Goal: Task Accomplishment & Management: Manage account settings

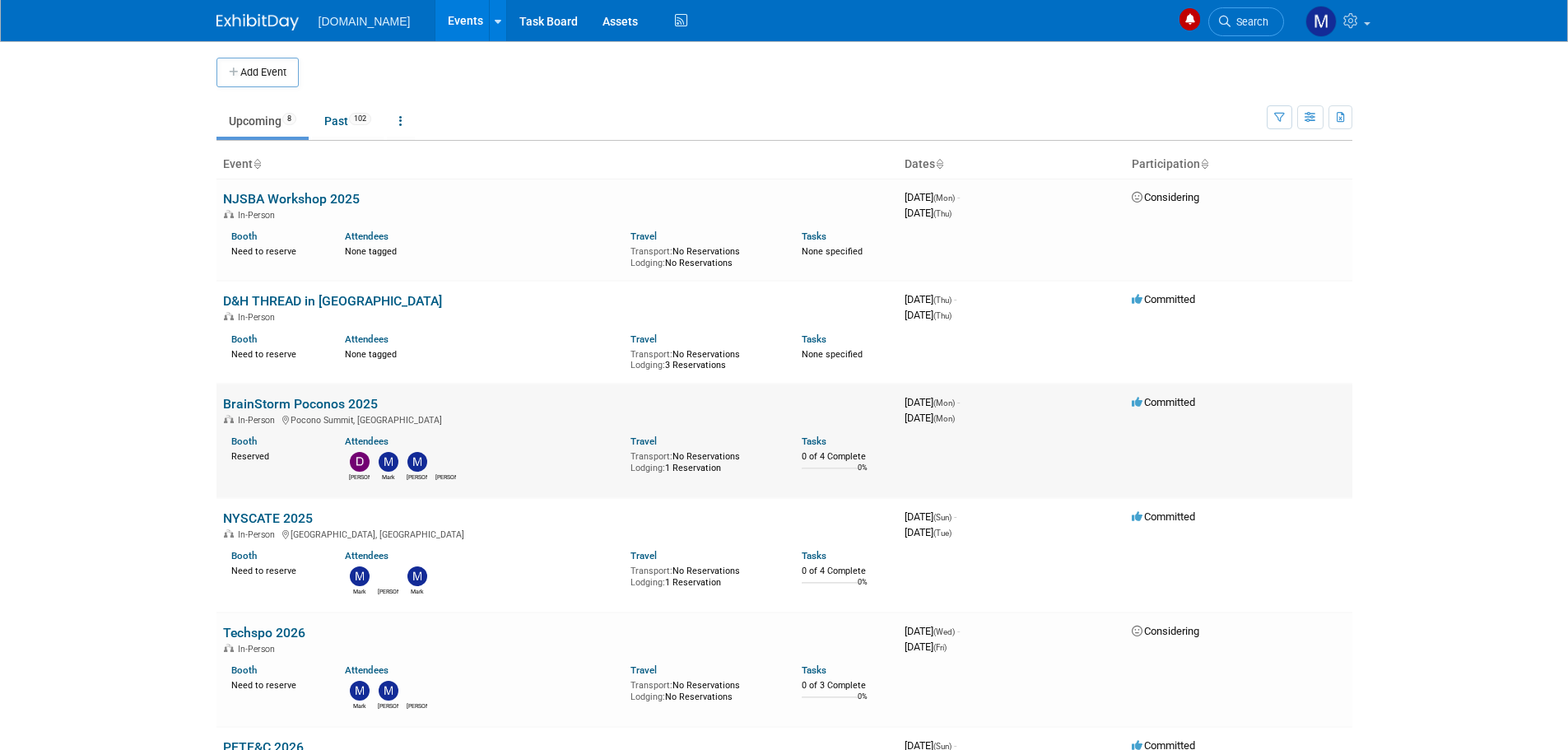
click at [264, 403] on link "BrainStorm Poconos 2025" at bounding box center [300, 403] width 154 height 16
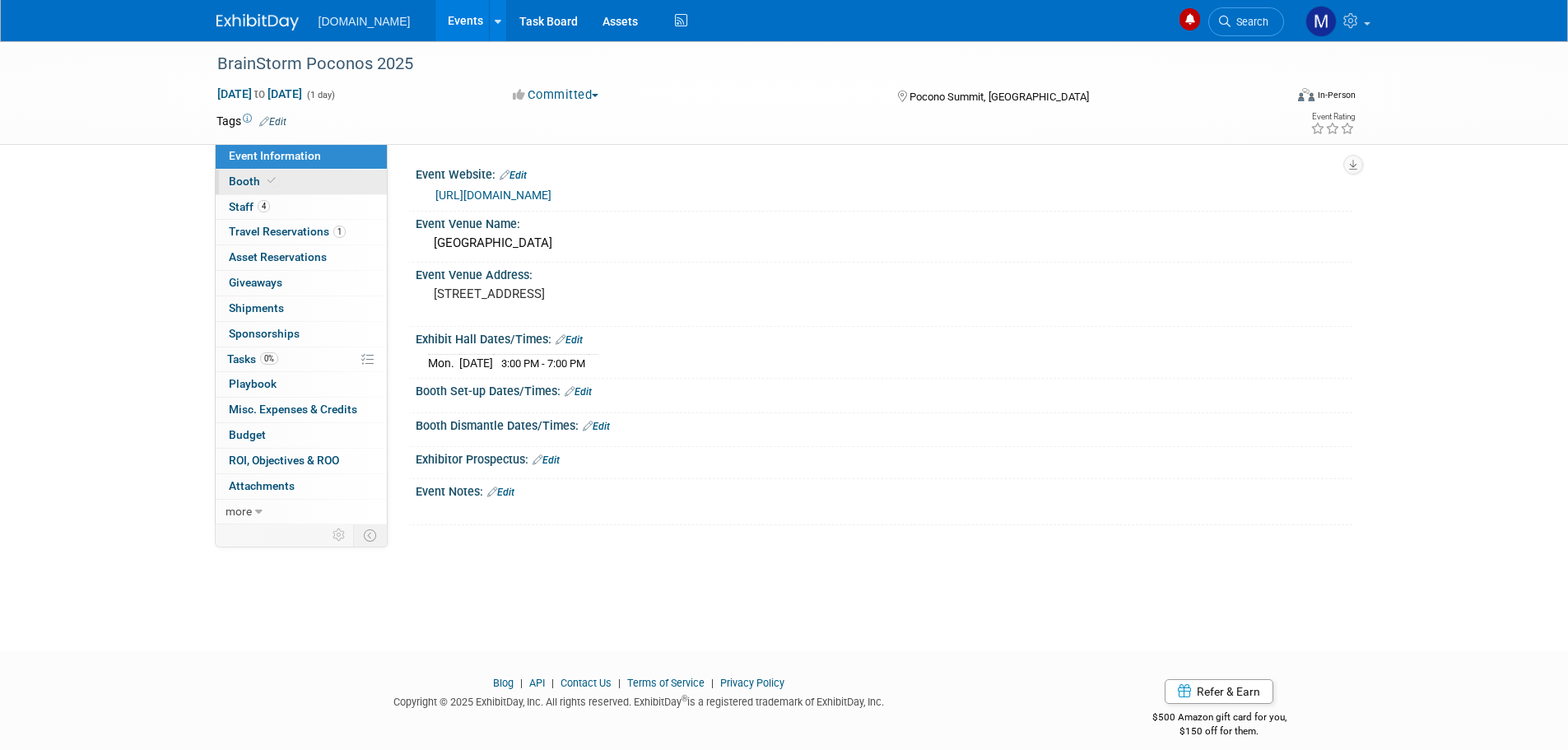
click at [239, 185] on span "Booth" at bounding box center [253, 181] width 50 height 13
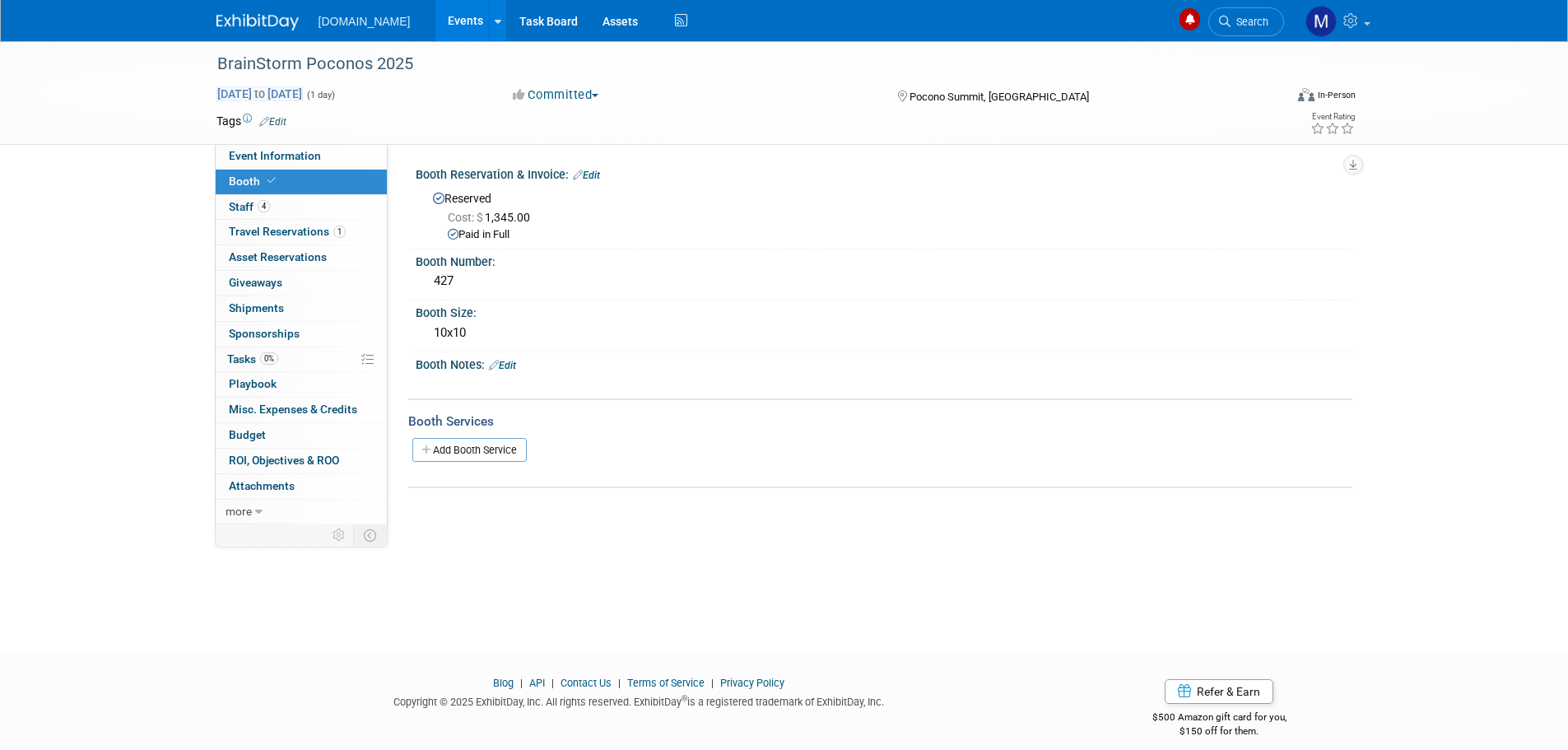
click at [303, 97] on span "Nov 17, 2025 to Nov 17, 2025" at bounding box center [260, 94] width 87 height 15
type input "Nov 17, 2025"
select select "10"
click at [615, 346] on div "10x10" at bounding box center [884, 333] width 912 height 25
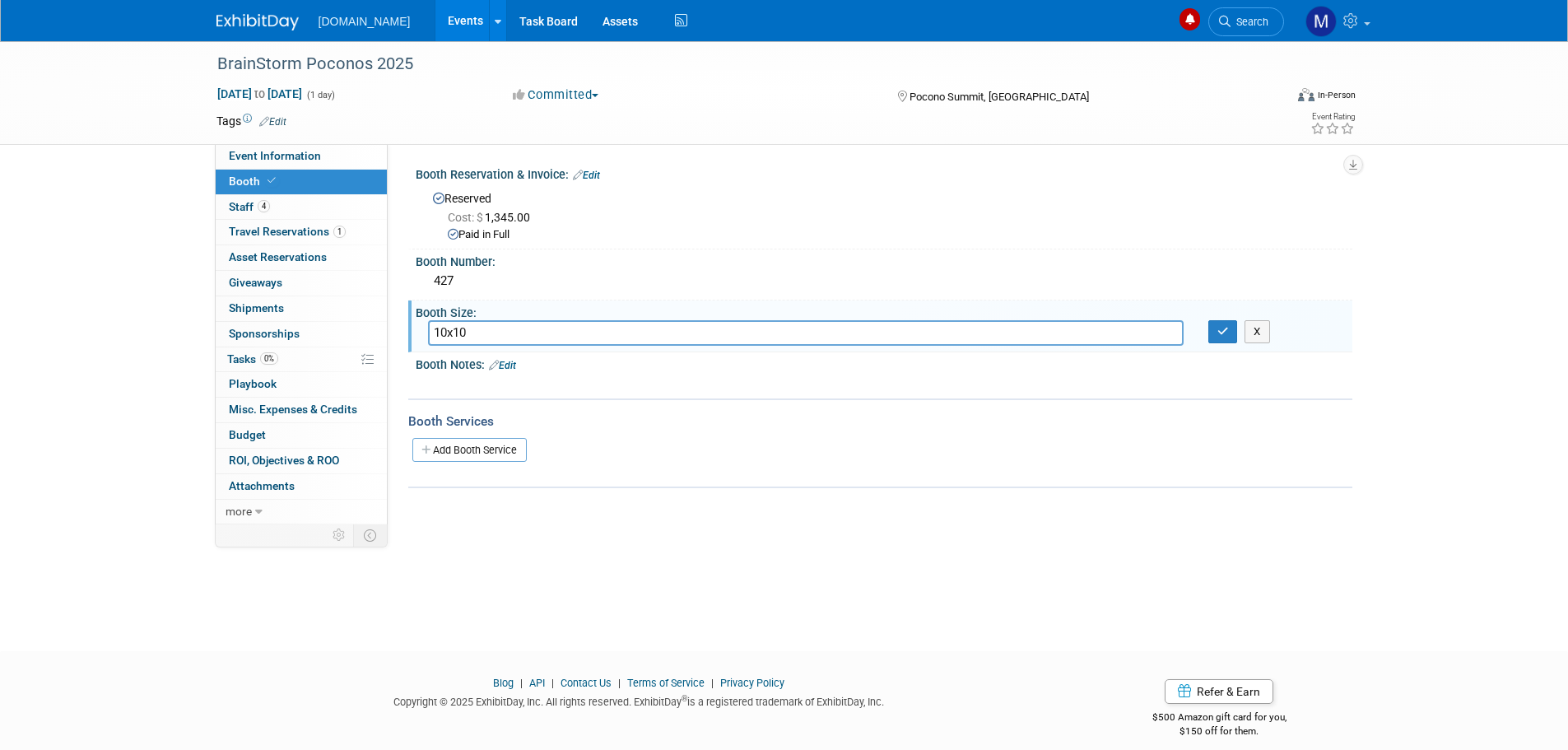
click at [270, 22] on img at bounding box center [258, 21] width 82 height 17
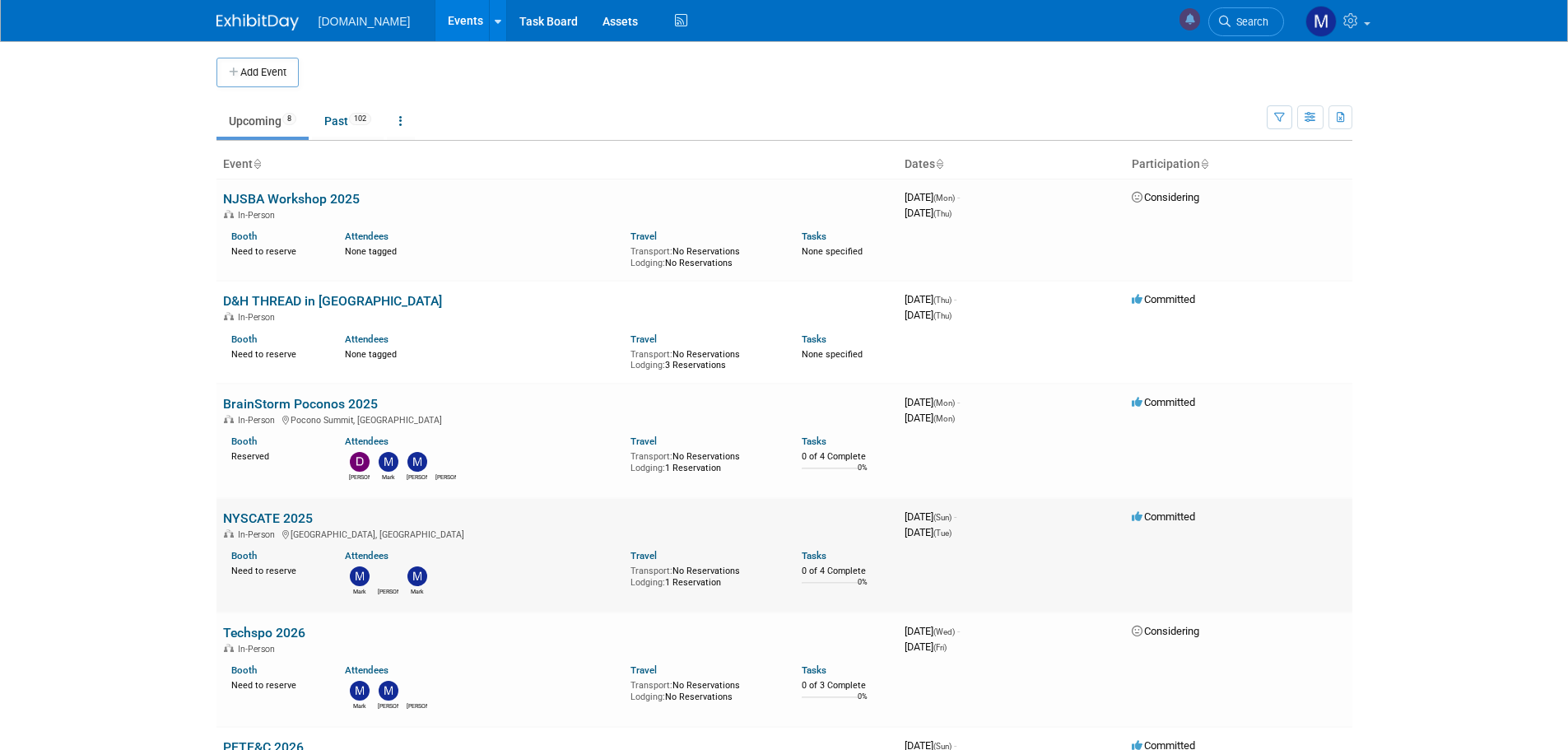
click at [265, 513] on link "NYSCATE 2025" at bounding box center [268, 519] width 90 height 16
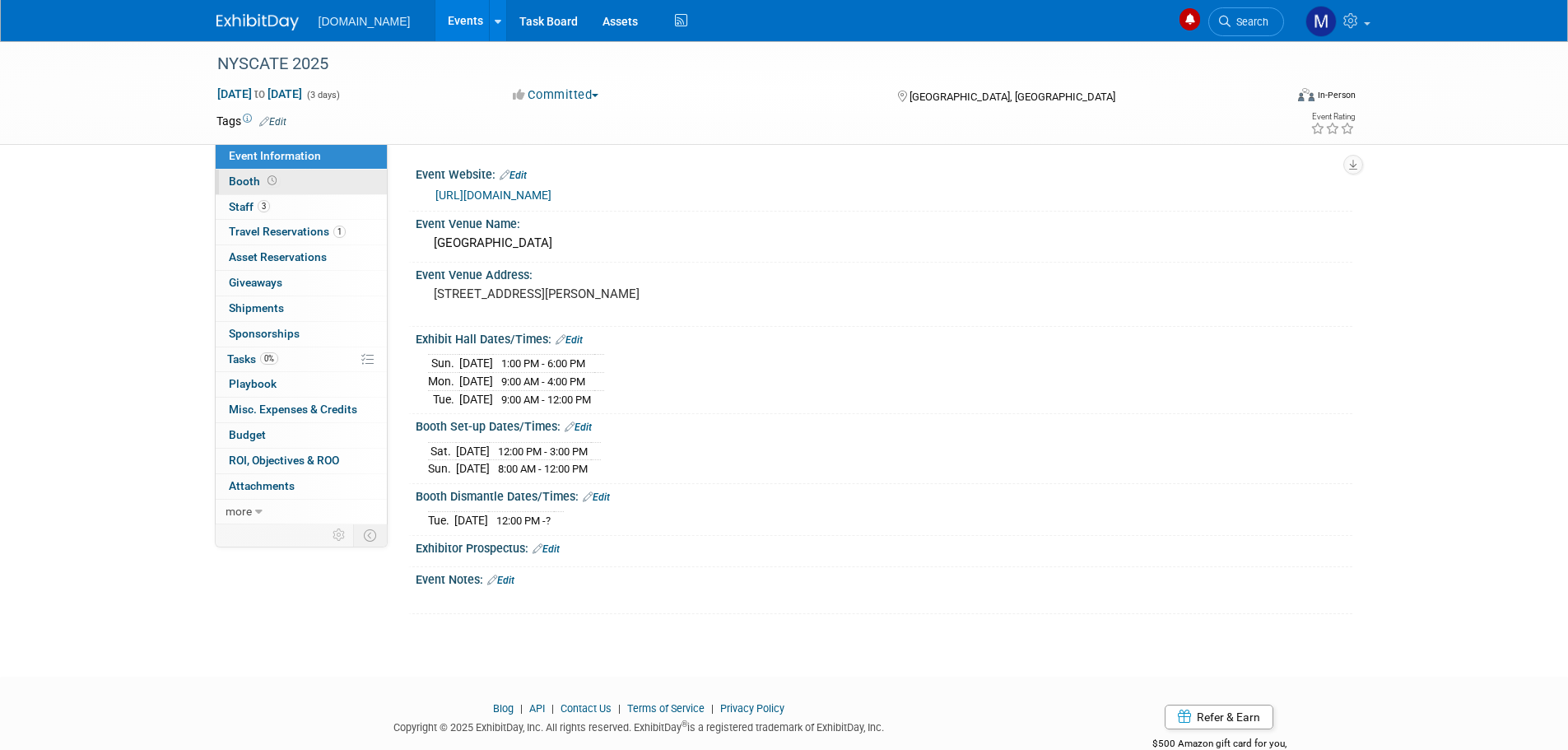
click at [265, 181] on span at bounding box center [272, 181] width 16 height 13
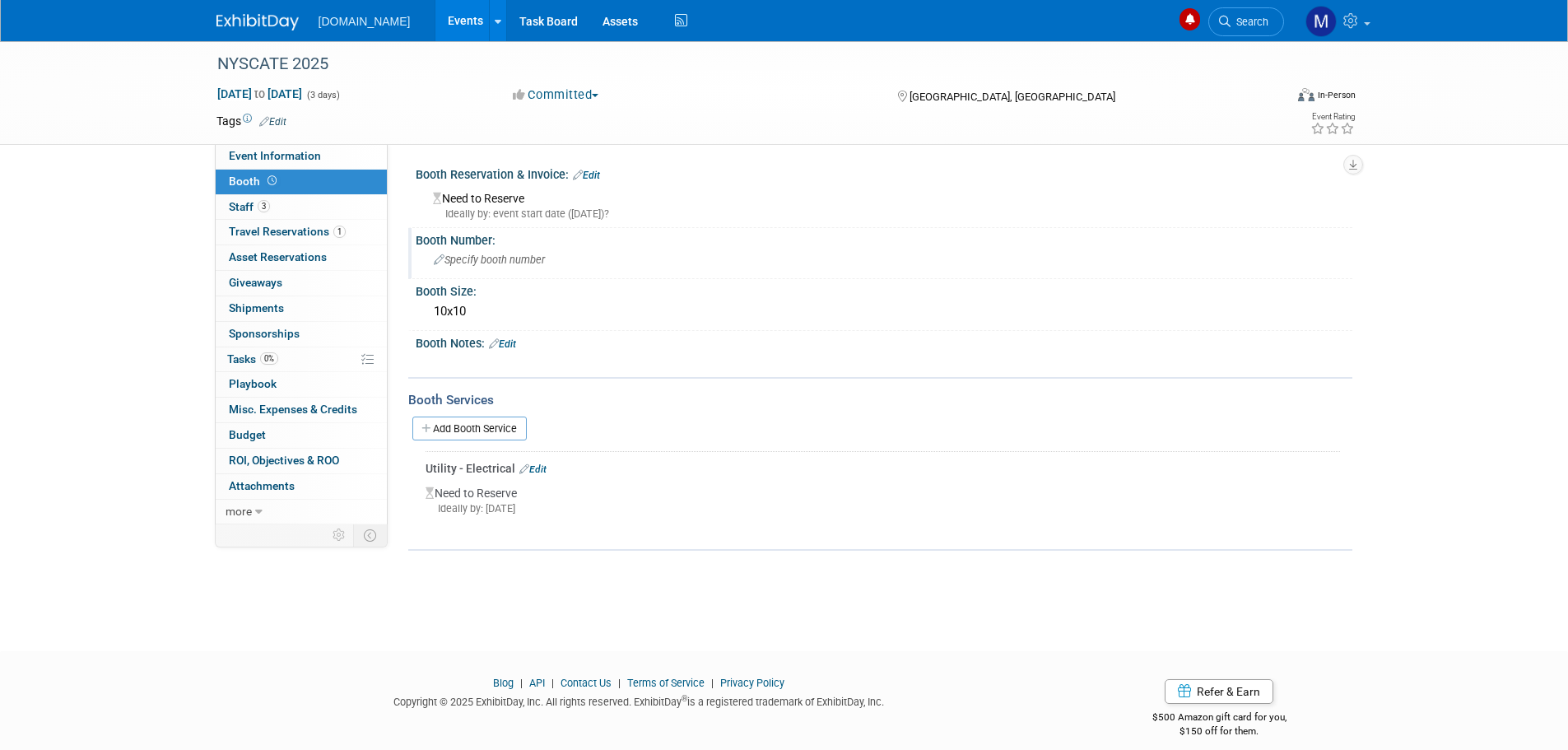
click at [461, 257] on span "Specify booth number" at bounding box center [489, 260] width 111 height 13
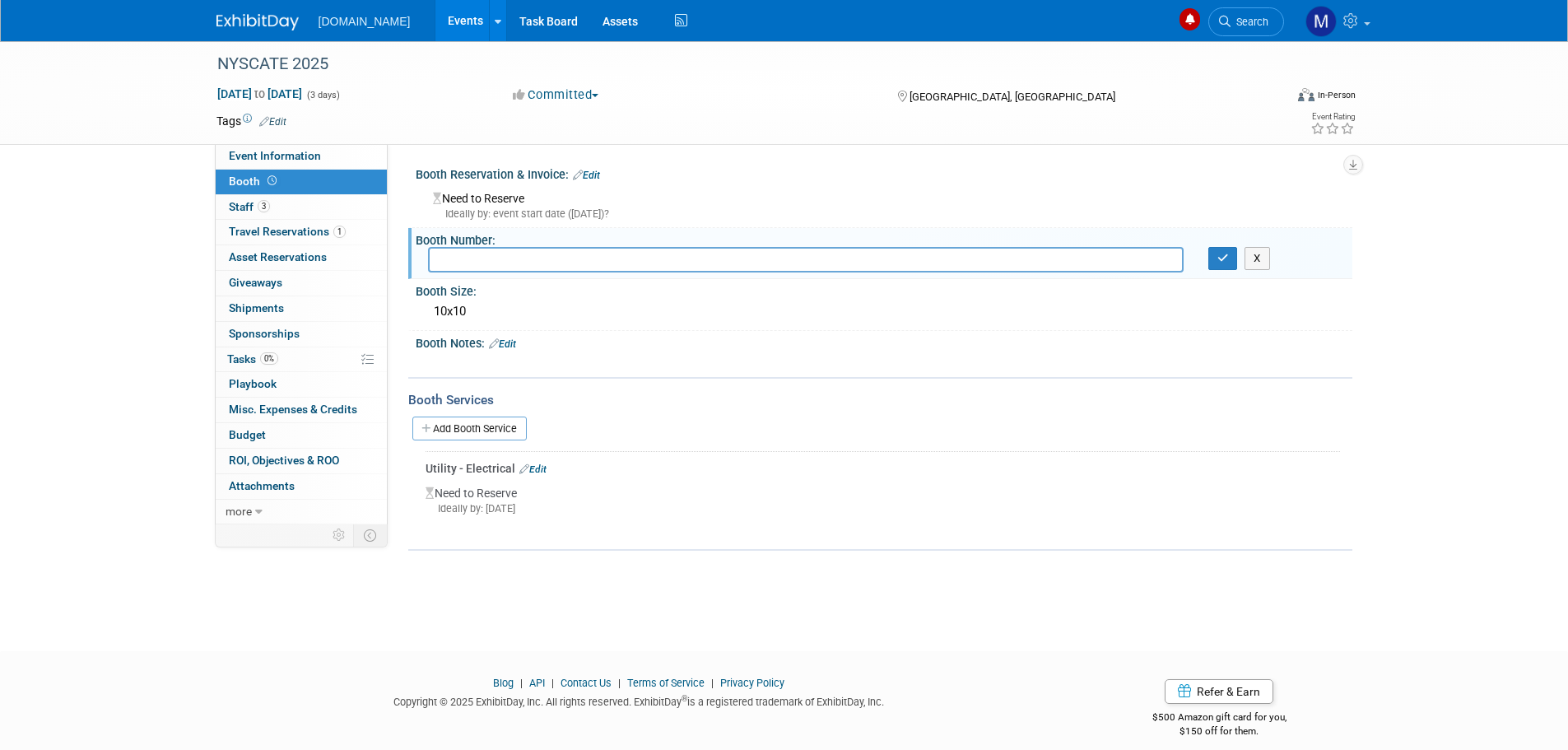
click at [455, 260] on input "text" at bounding box center [805, 260] width 756 height 25
type input "422"
click at [1218, 259] on icon "button" at bounding box center [1223, 258] width 12 height 11
